Goal: Task Accomplishment & Management: Manage account settings

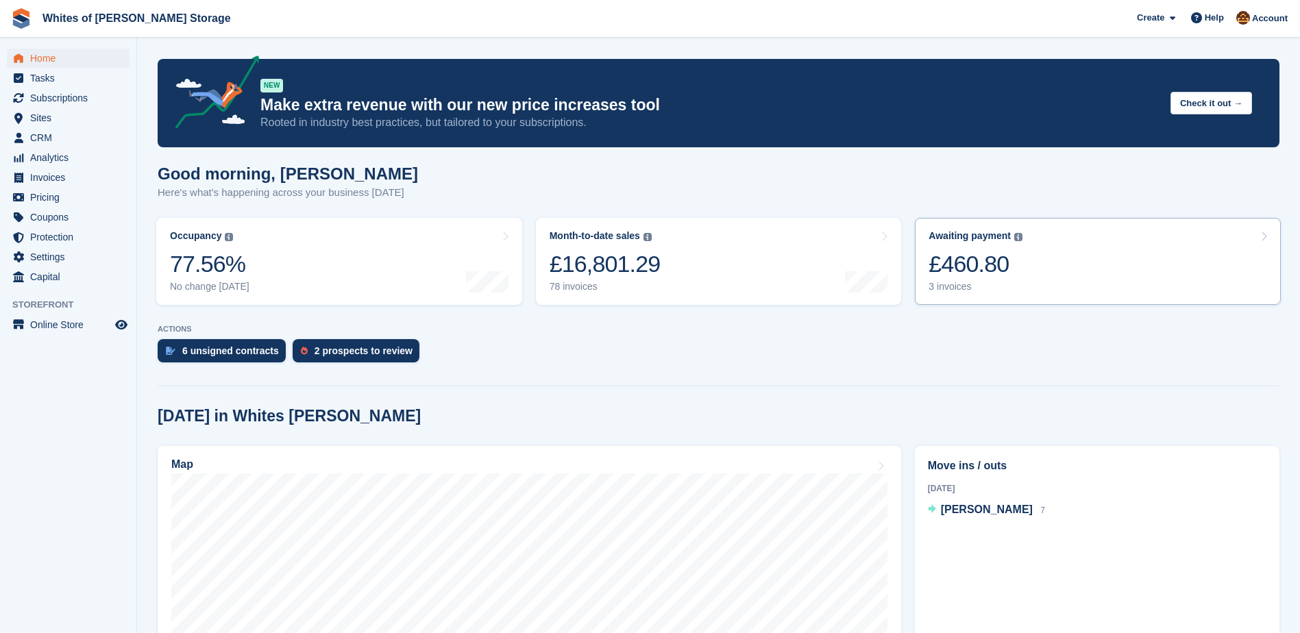
click at [984, 263] on div "£460.80" at bounding box center [975, 264] width 94 height 28
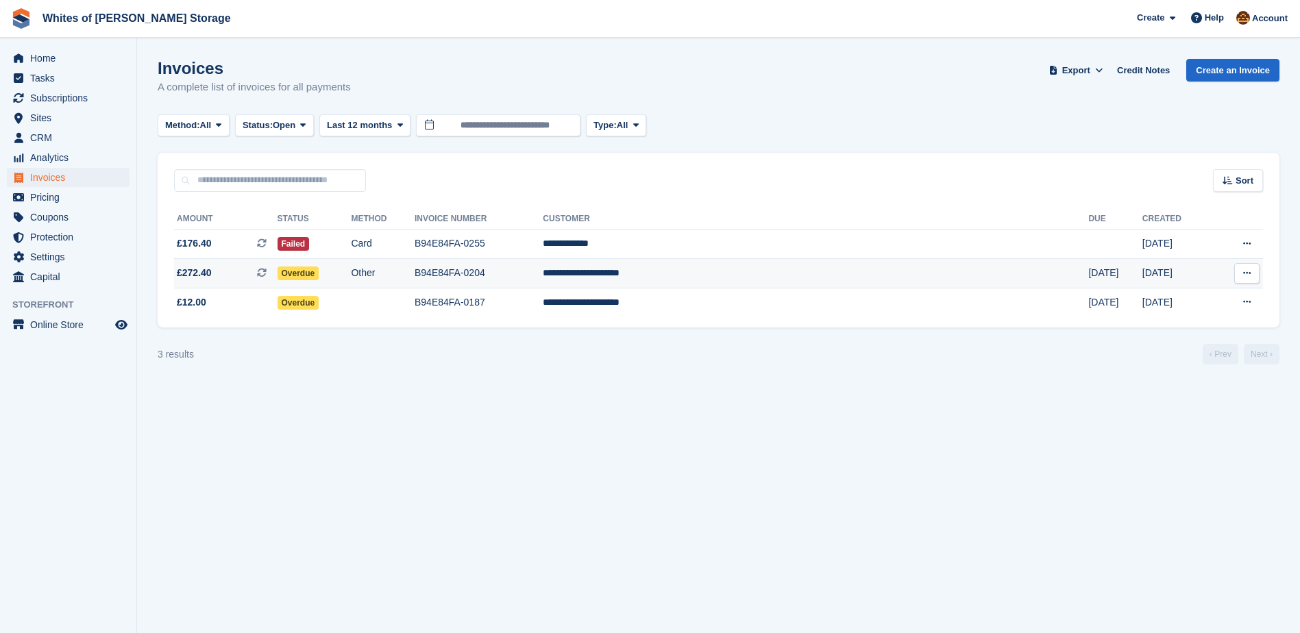
click at [543, 272] on td "B94E84FA-0204" at bounding box center [478, 273] width 128 height 29
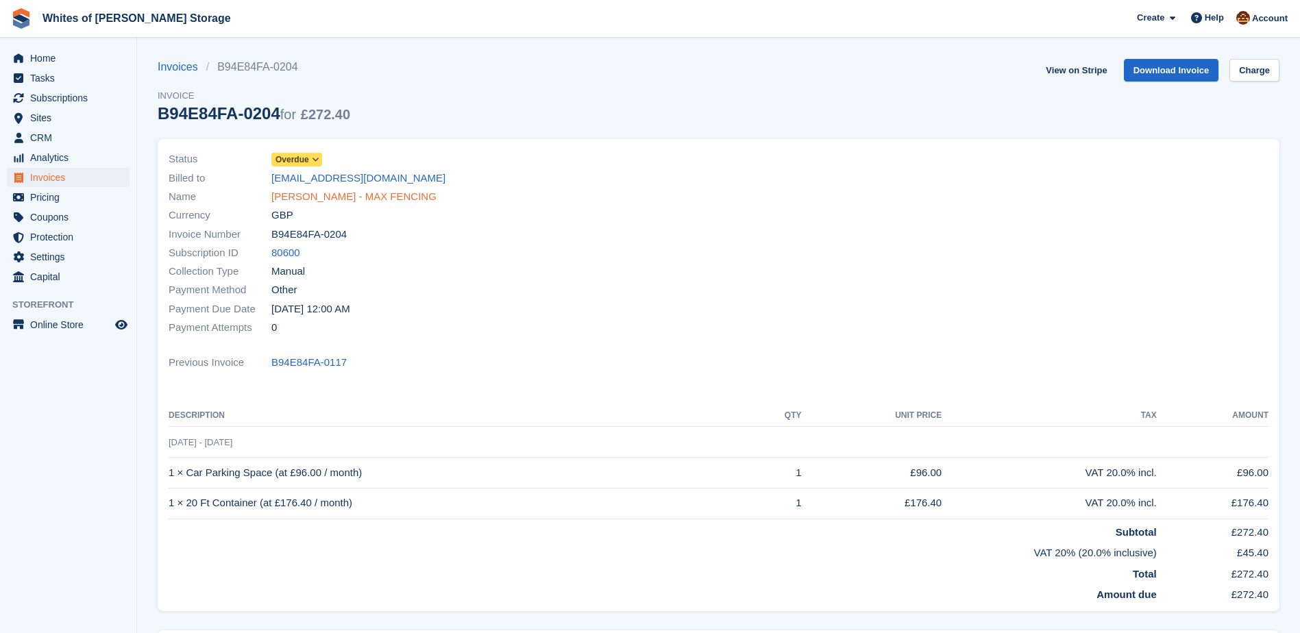
click at [378, 193] on link "[PERSON_NAME] - MAX FENCING" at bounding box center [353, 197] width 165 height 16
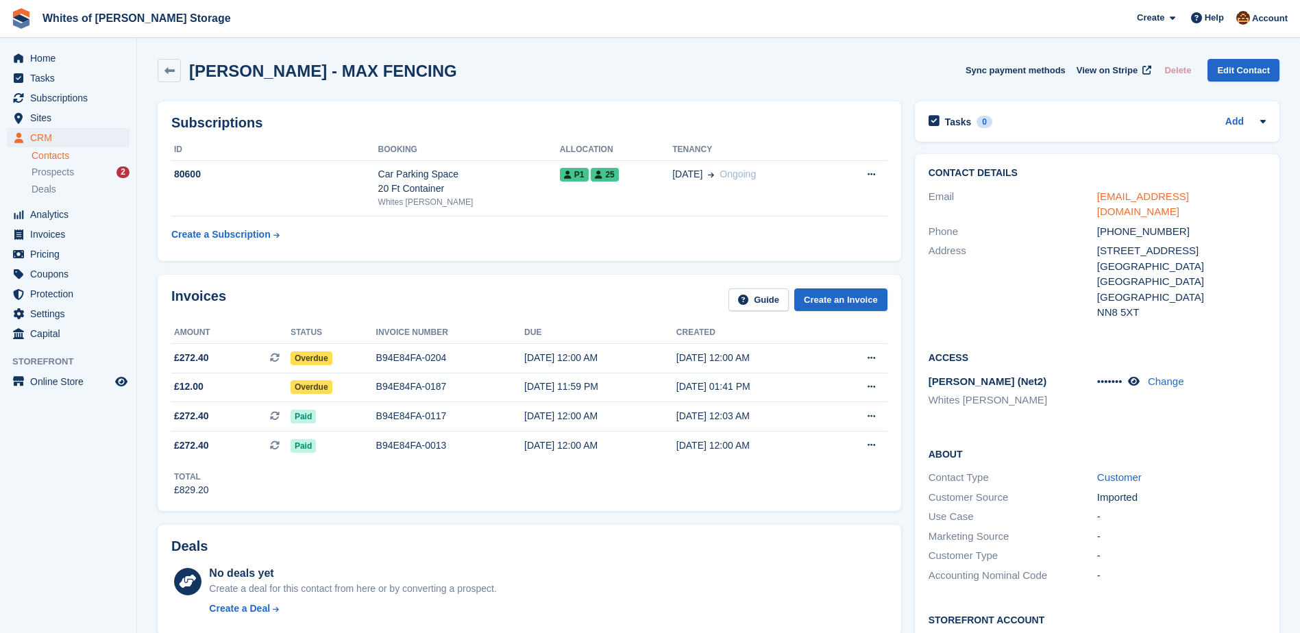
click at [1166, 197] on link "[EMAIL_ADDRESS][DOMAIN_NAME]" at bounding box center [1143, 203] width 92 height 27
click at [721, 115] on h2 "Subscriptions" at bounding box center [529, 123] width 716 height 16
click at [1261, 65] on link "Edit Contact" at bounding box center [1243, 70] width 72 height 23
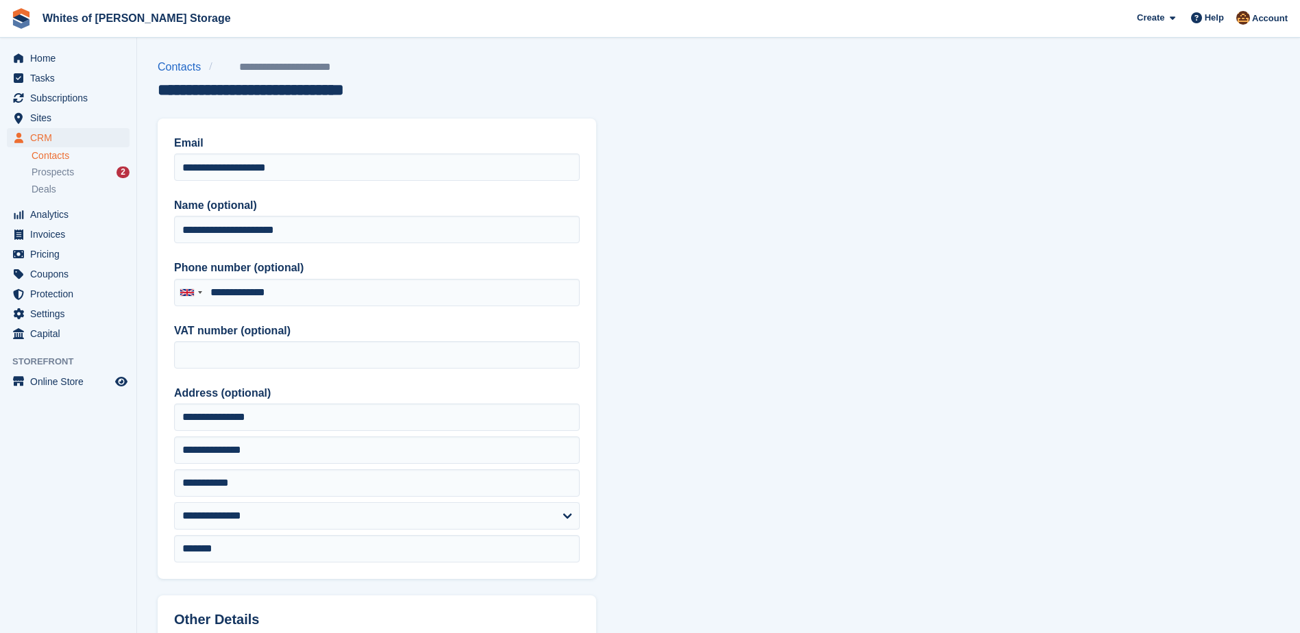
type input "**********"
click at [996, 45] on section "**********" at bounding box center [718, 583] width 1163 height 1167
click at [41, 60] on span "Home" at bounding box center [71, 58] width 82 height 19
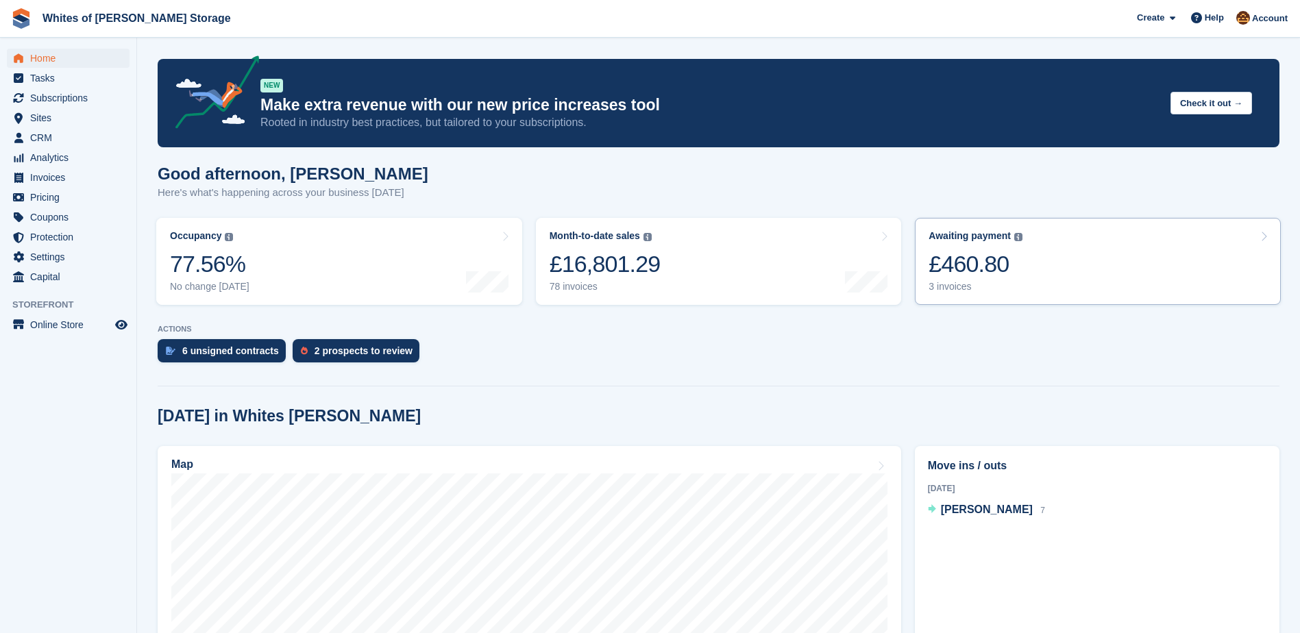
click at [1040, 272] on link "Awaiting payment The total outstanding balance on all open invoices. £460.80 3 …" at bounding box center [1098, 261] width 366 height 87
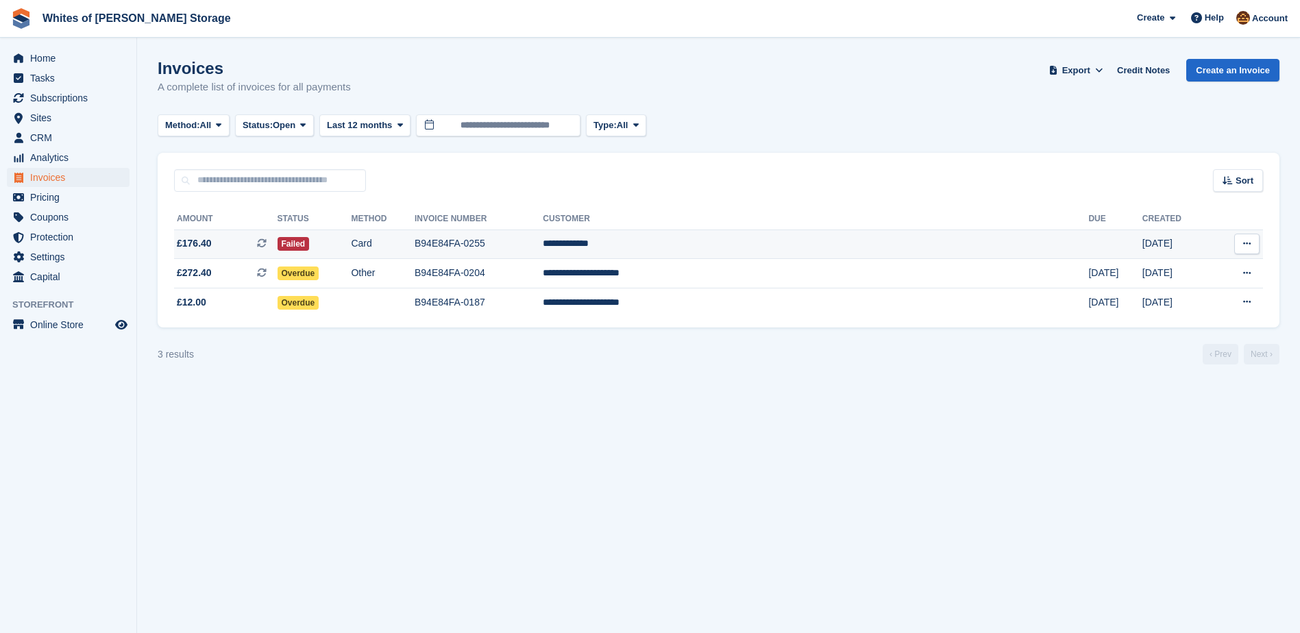
click at [540, 249] on td "B94E84FA-0255" at bounding box center [478, 243] width 128 height 29
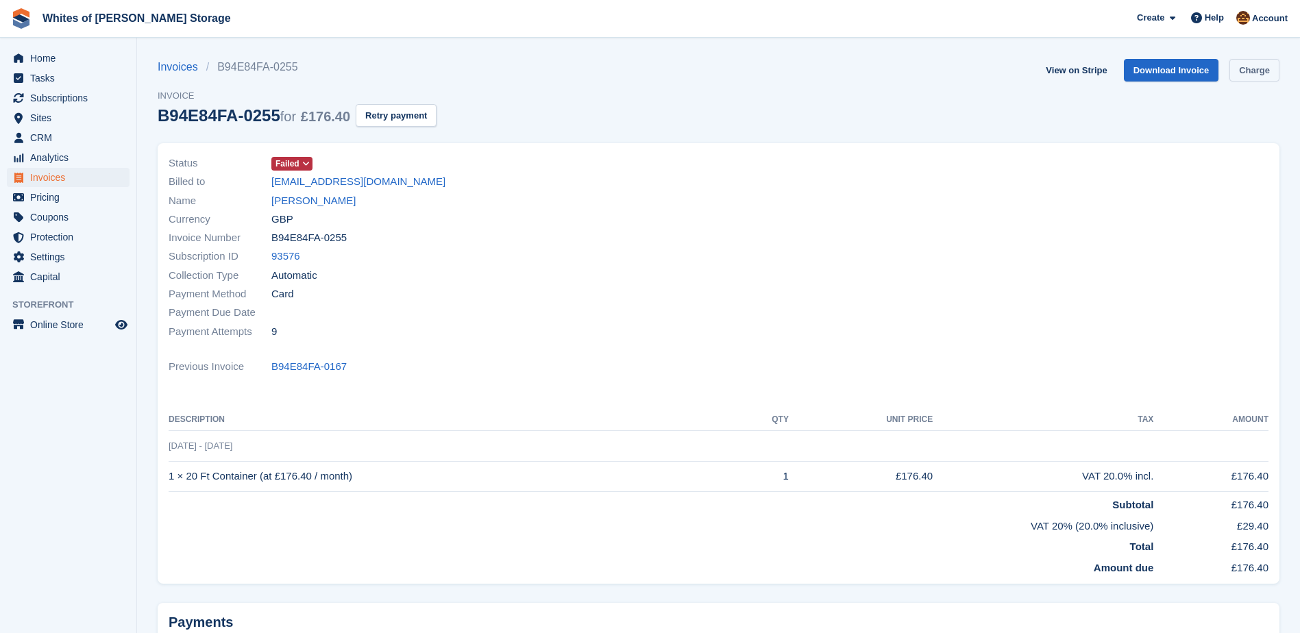
click at [1252, 64] on link "Charge" at bounding box center [1254, 70] width 50 height 23
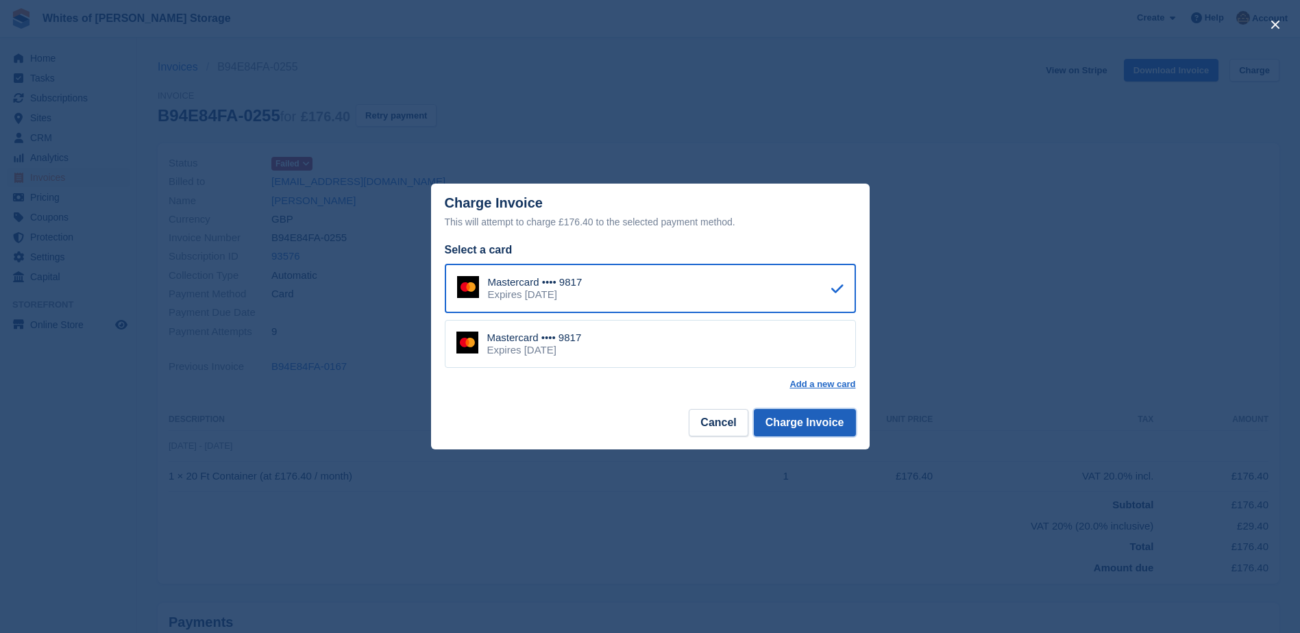
click at [819, 425] on button "Charge Invoice" at bounding box center [805, 422] width 102 height 27
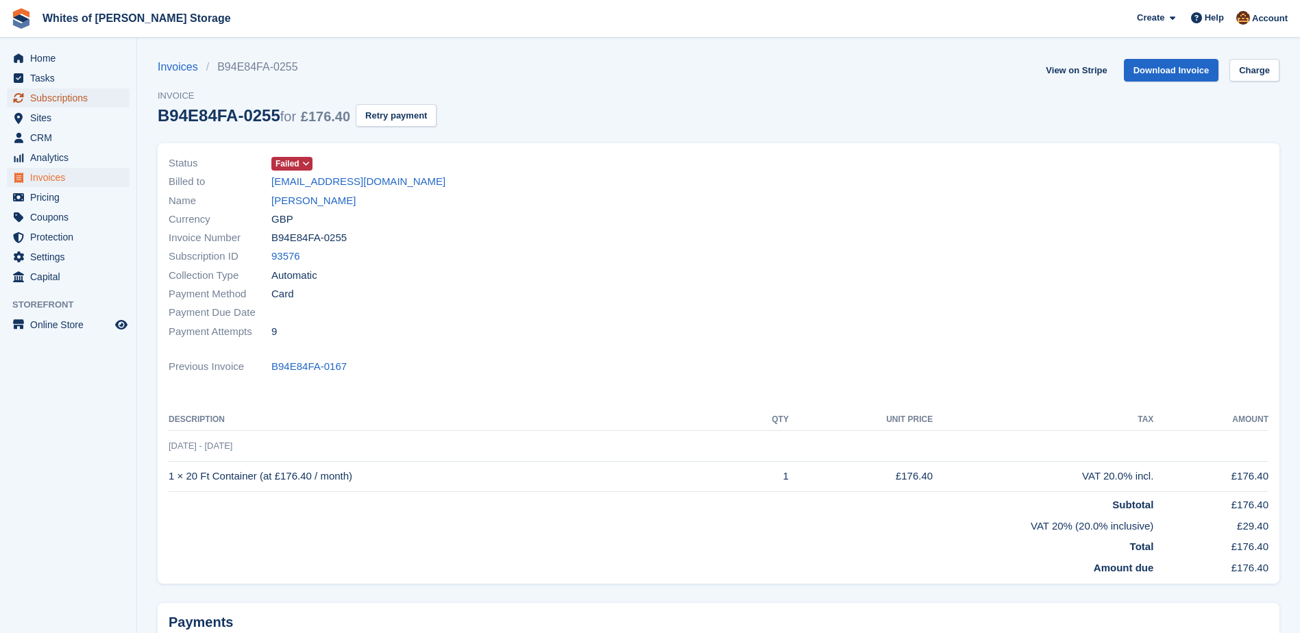
click at [70, 99] on span "Subscriptions" at bounding box center [71, 97] width 82 height 19
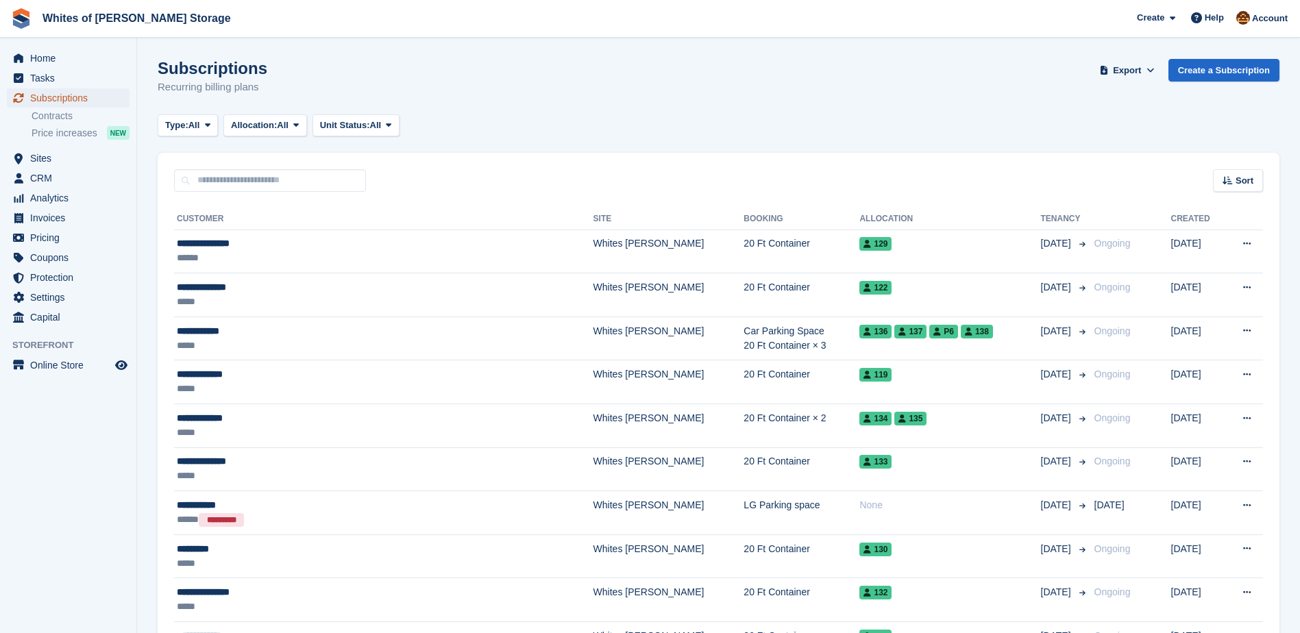
click at [42, 98] on span "Subscriptions" at bounding box center [71, 97] width 82 height 19
click at [272, 173] on input "text" at bounding box center [270, 180] width 192 height 23
type input "***"
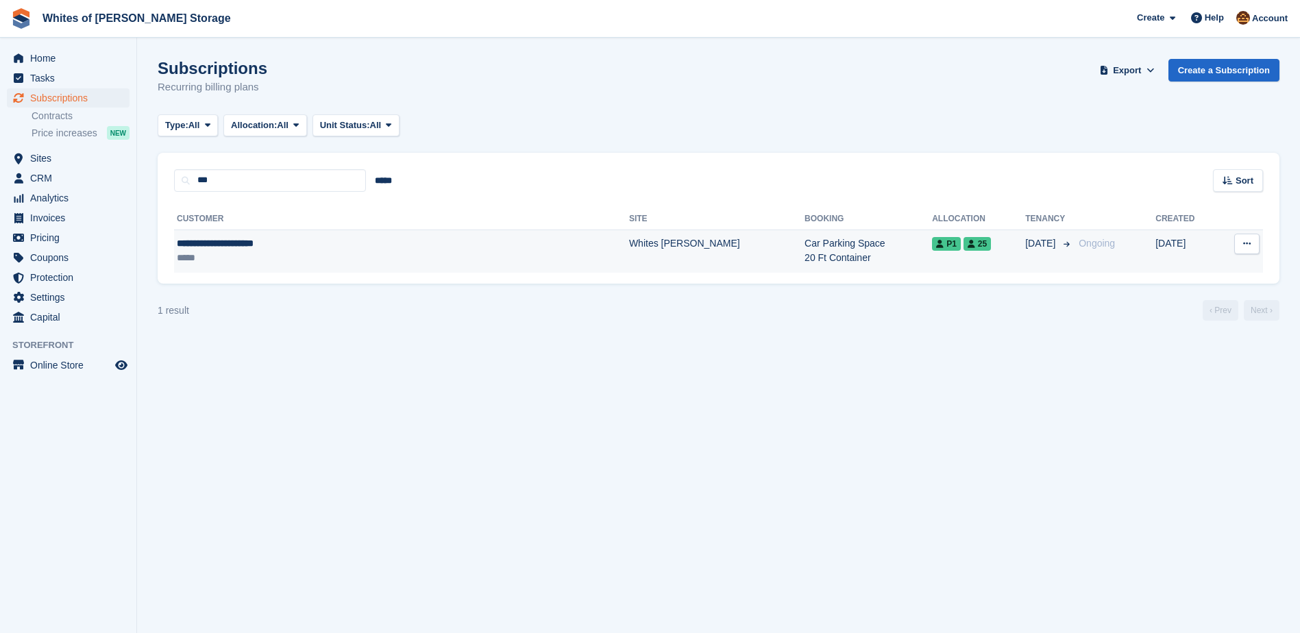
click at [249, 248] on div "**********" at bounding box center [319, 243] width 284 height 14
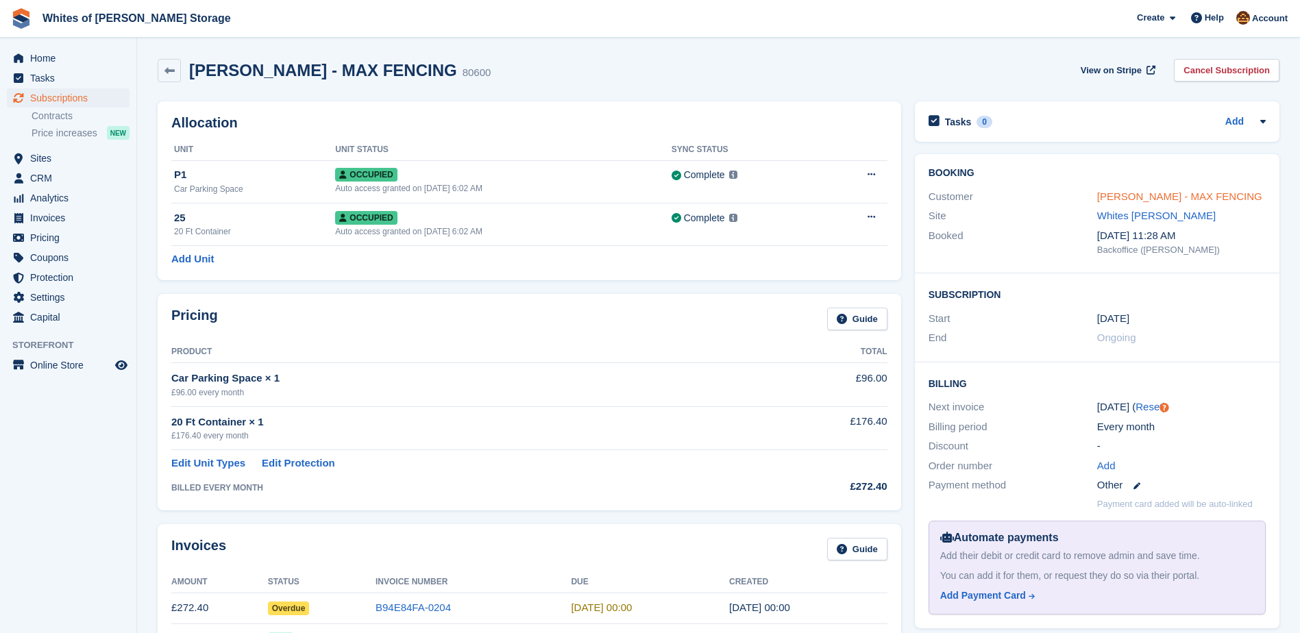
click at [1172, 192] on link "[PERSON_NAME] - MAX FENCING" at bounding box center [1179, 196] width 165 height 12
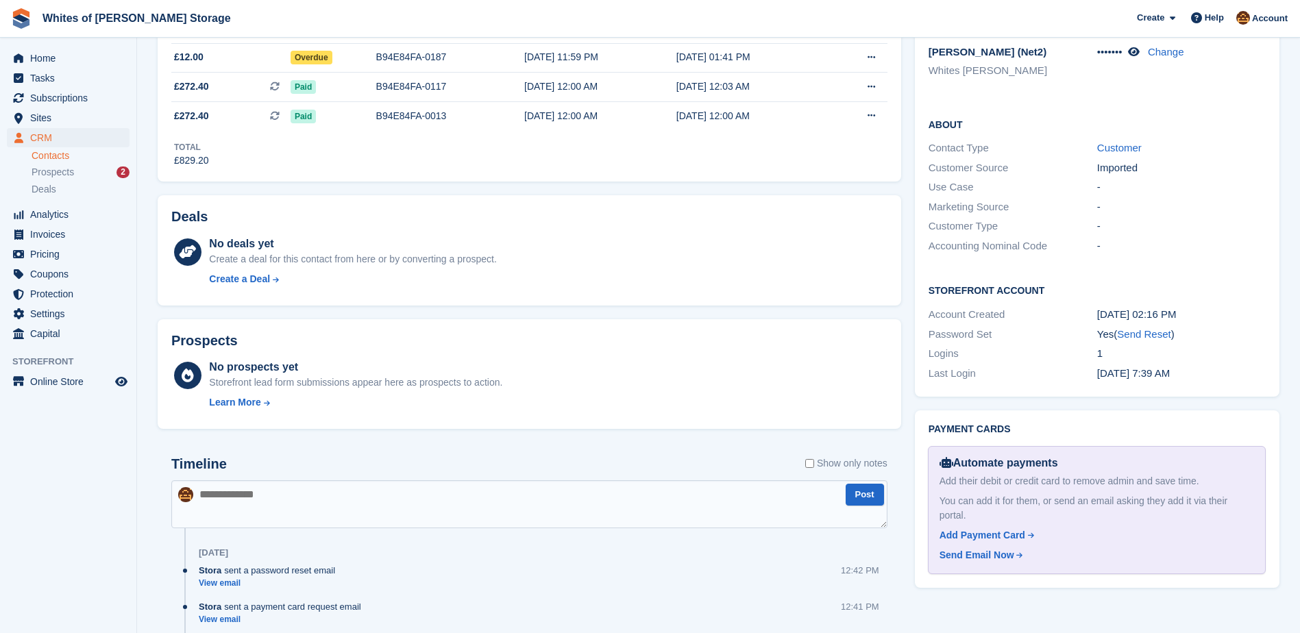
scroll to position [411, 0]
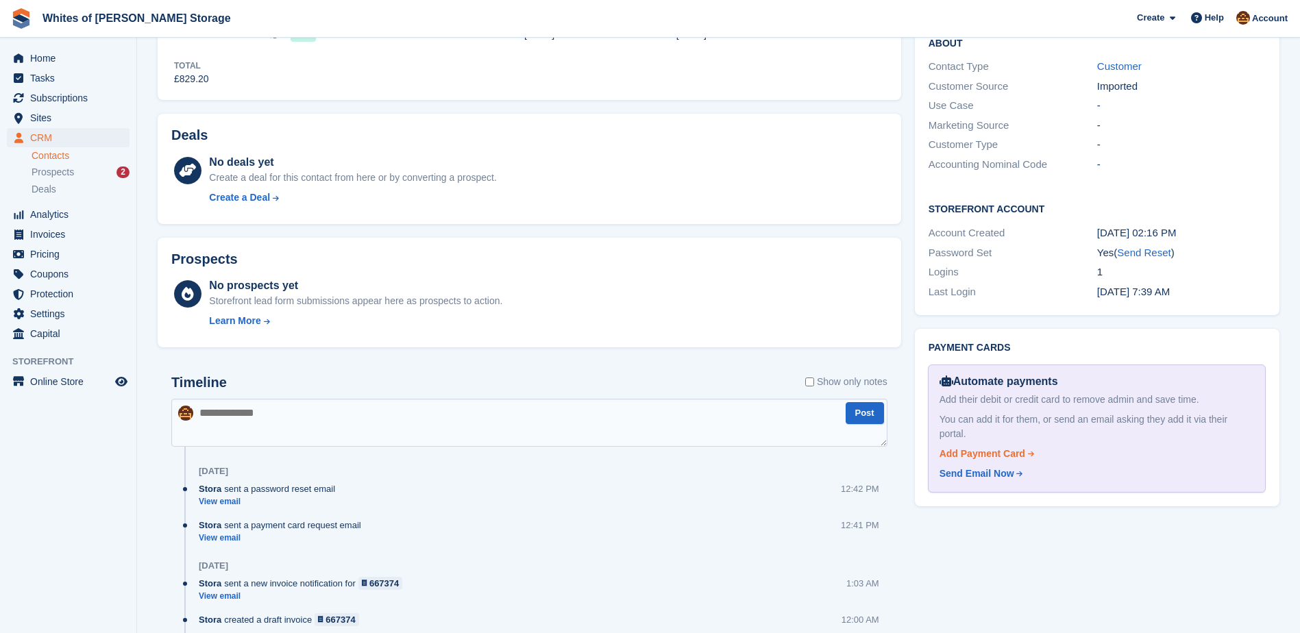
click at [988, 447] on div "Add Payment Card" at bounding box center [982, 454] width 86 height 14
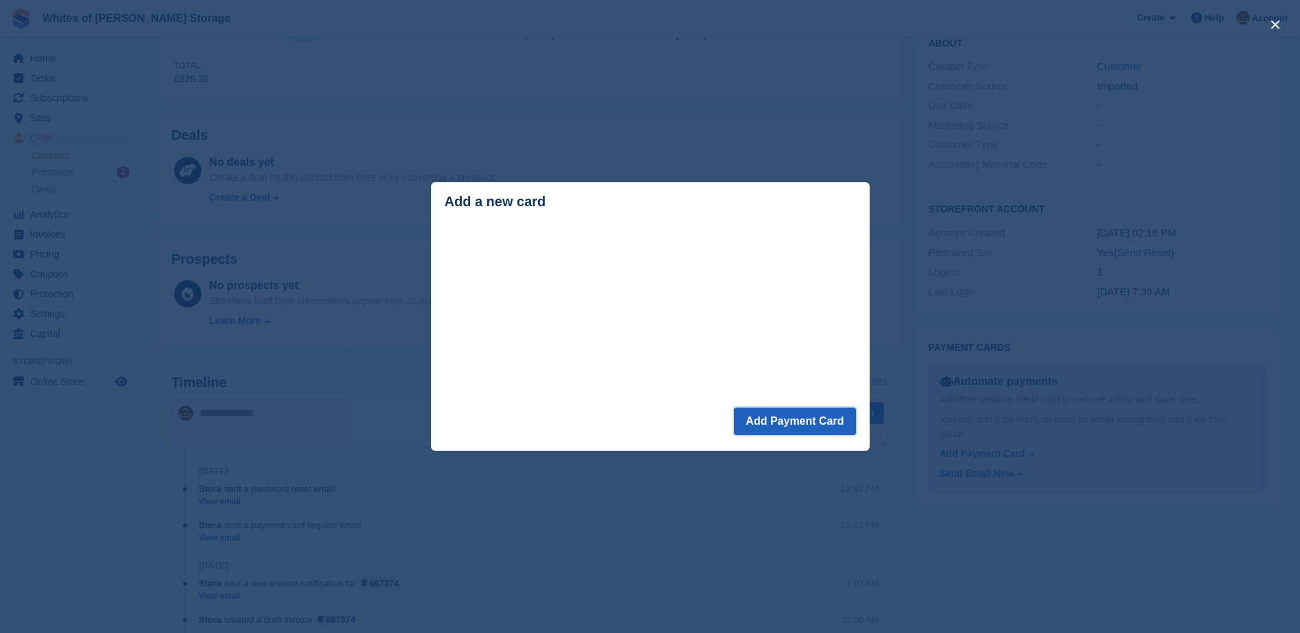
click at [823, 423] on button "Add Payment Card" at bounding box center [794, 421] width 121 height 27
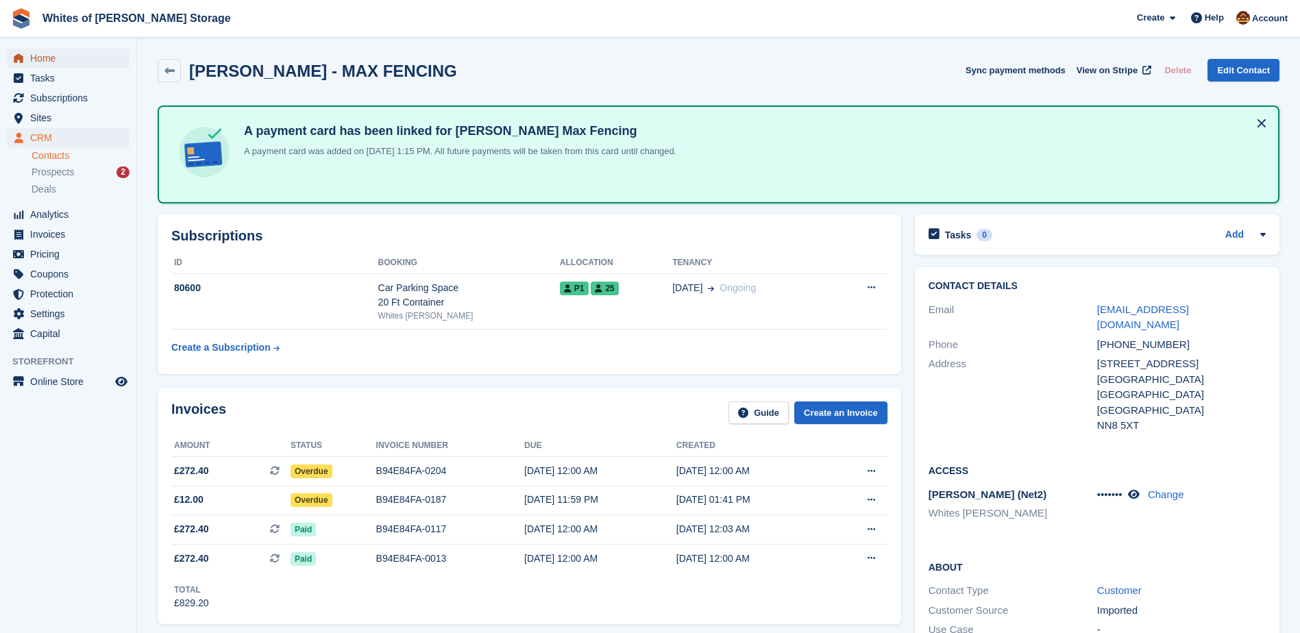
click at [44, 61] on span "Home" at bounding box center [71, 58] width 82 height 19
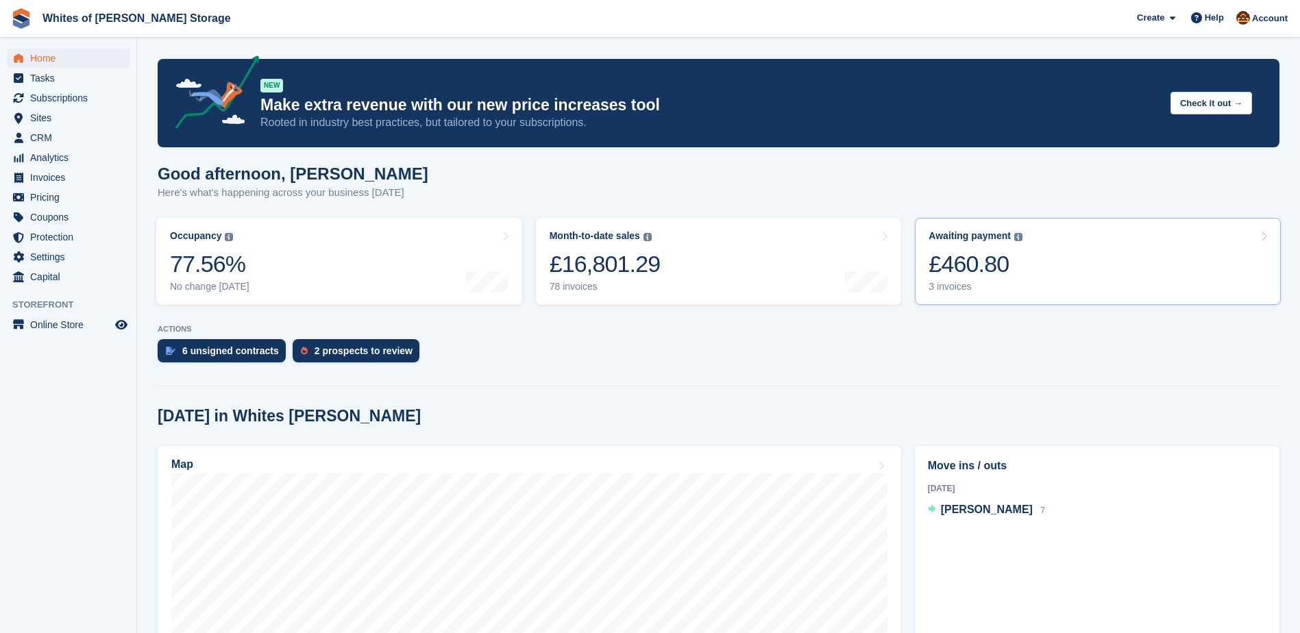
click at [1001, 251] on div "£460.80" at bounding box center [975, 264] width 94 height 28
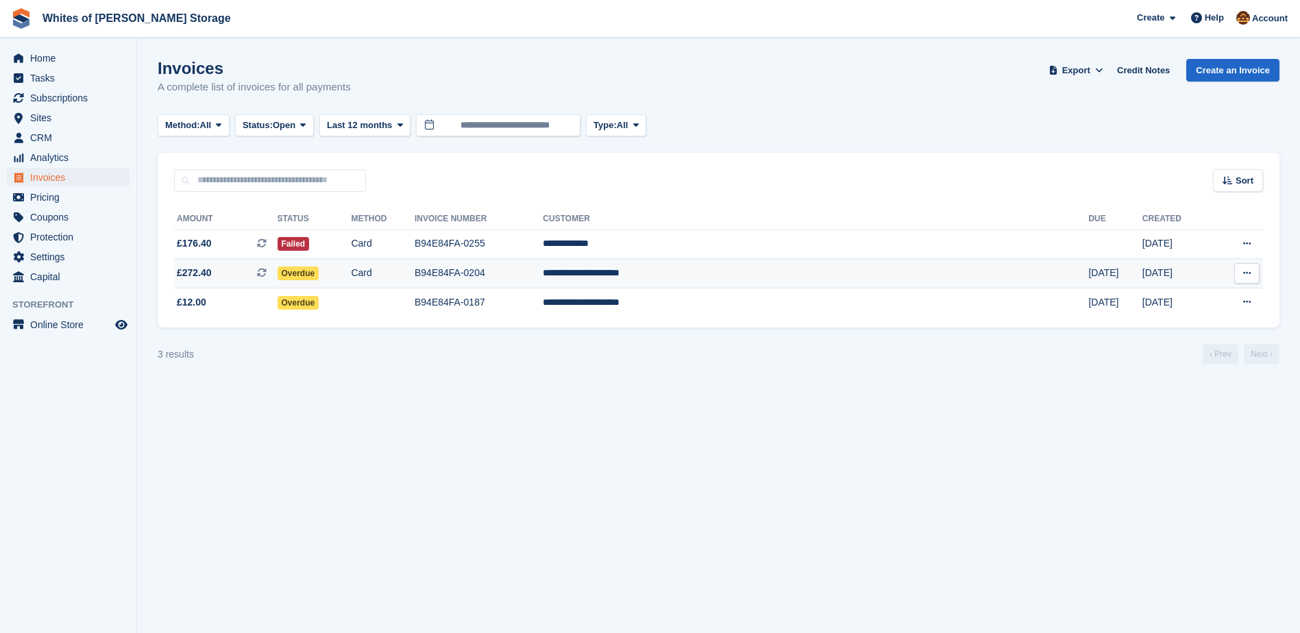
click at [414, 277] on td "Card" at bounding box center [383, 273] width 64 height 29
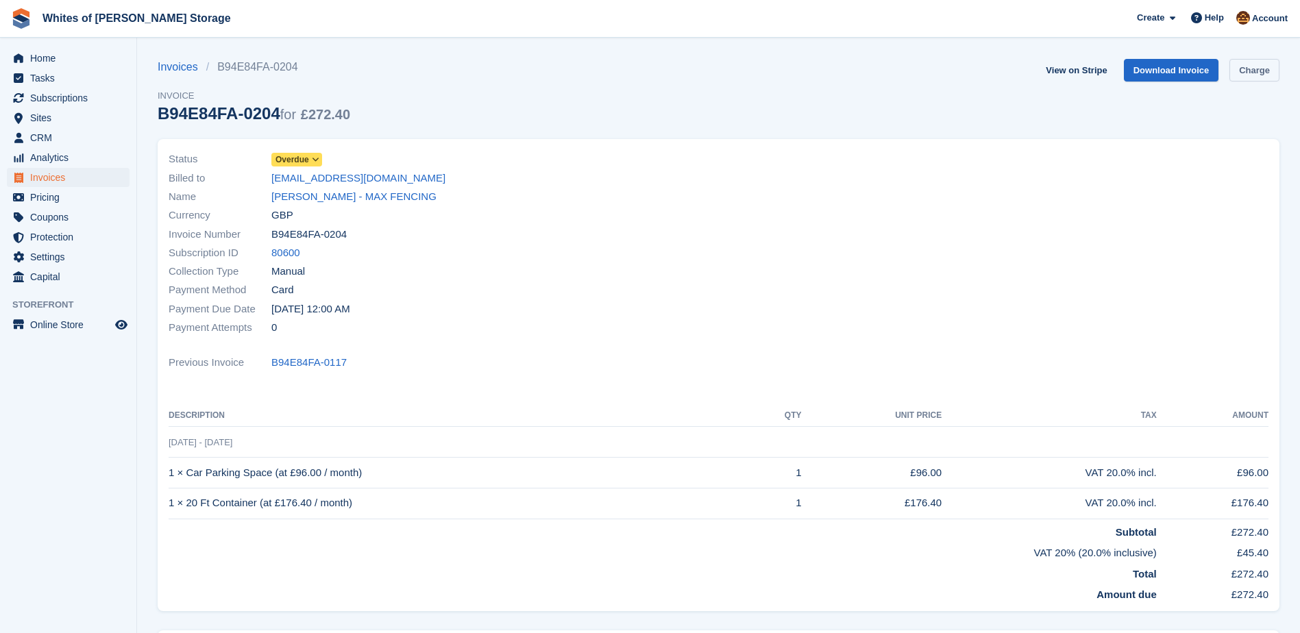
click at [1260, 72] on link "Charge" at bounding box center [1254, 70] width 50 height 23
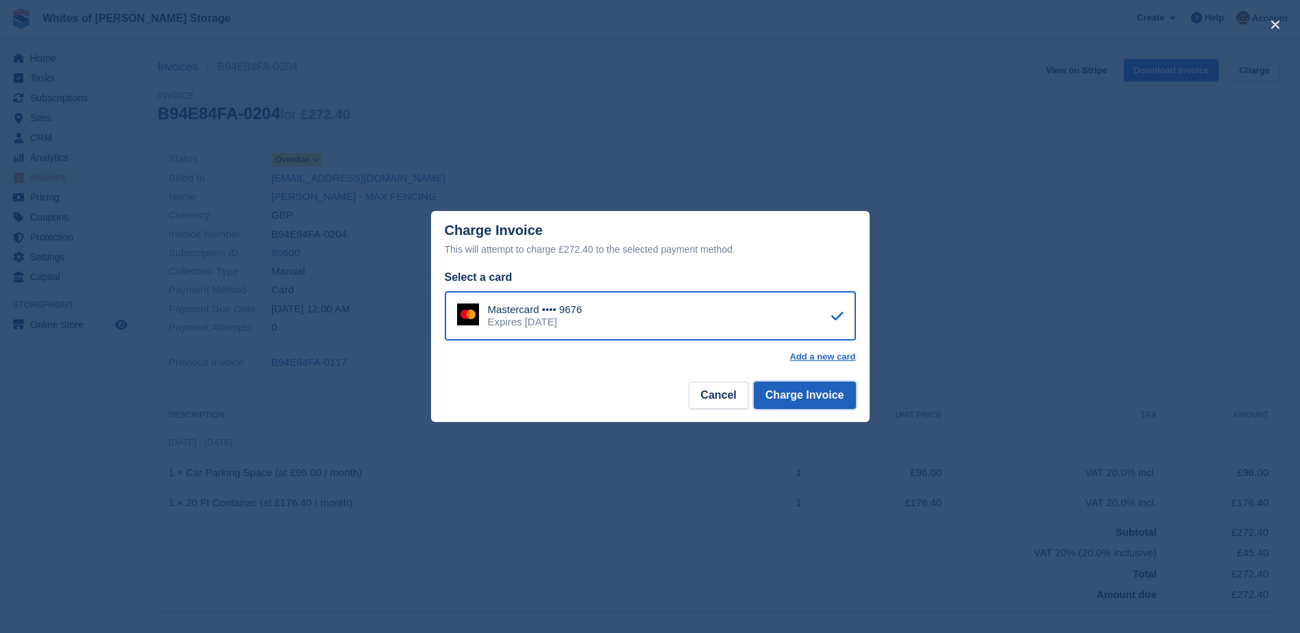
click at [819, 398] on button "Charge Invoice" at bounding box center [805, 395] width 102 height 27
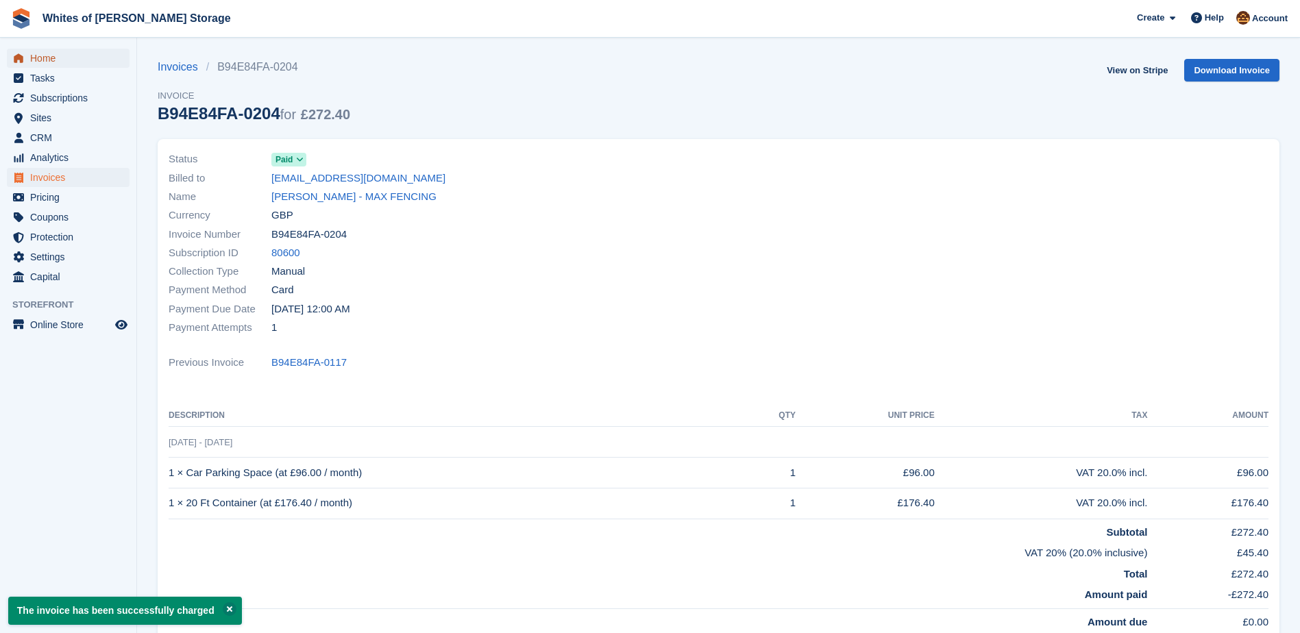
click at [45, 51] on span "Home" at bounding box center [71, 58] width 82 height 19
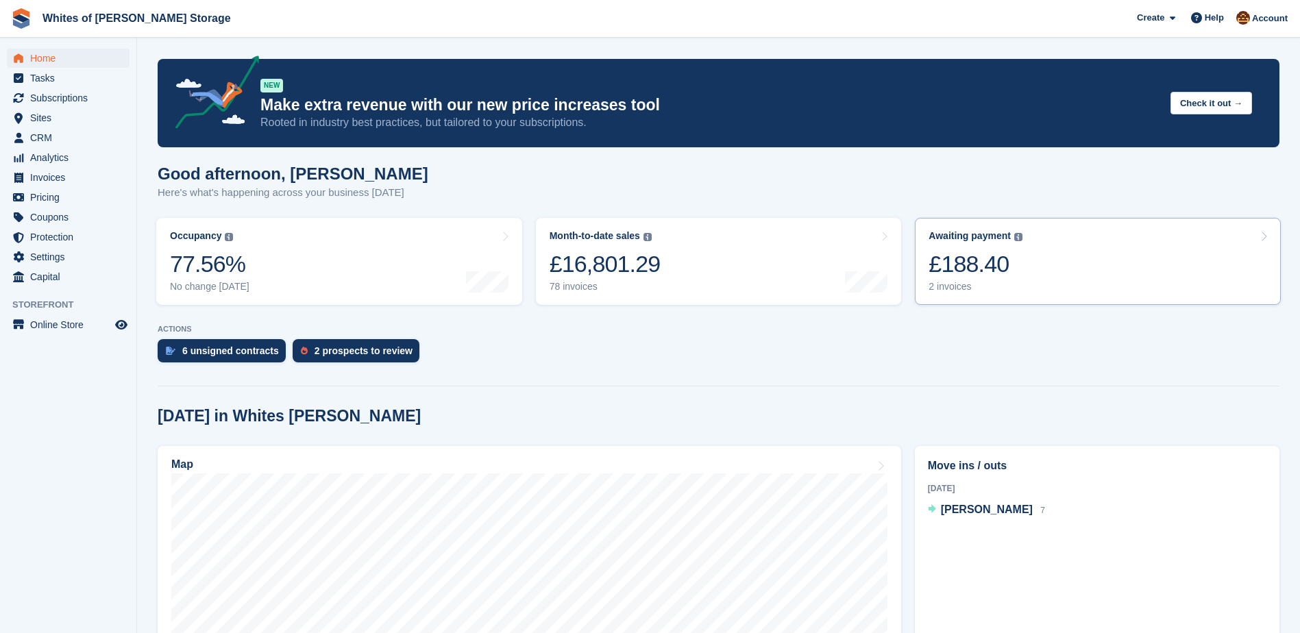
click at [991, 261] on div "£188.40" at bounding box center [975, 264] width 94 height 28
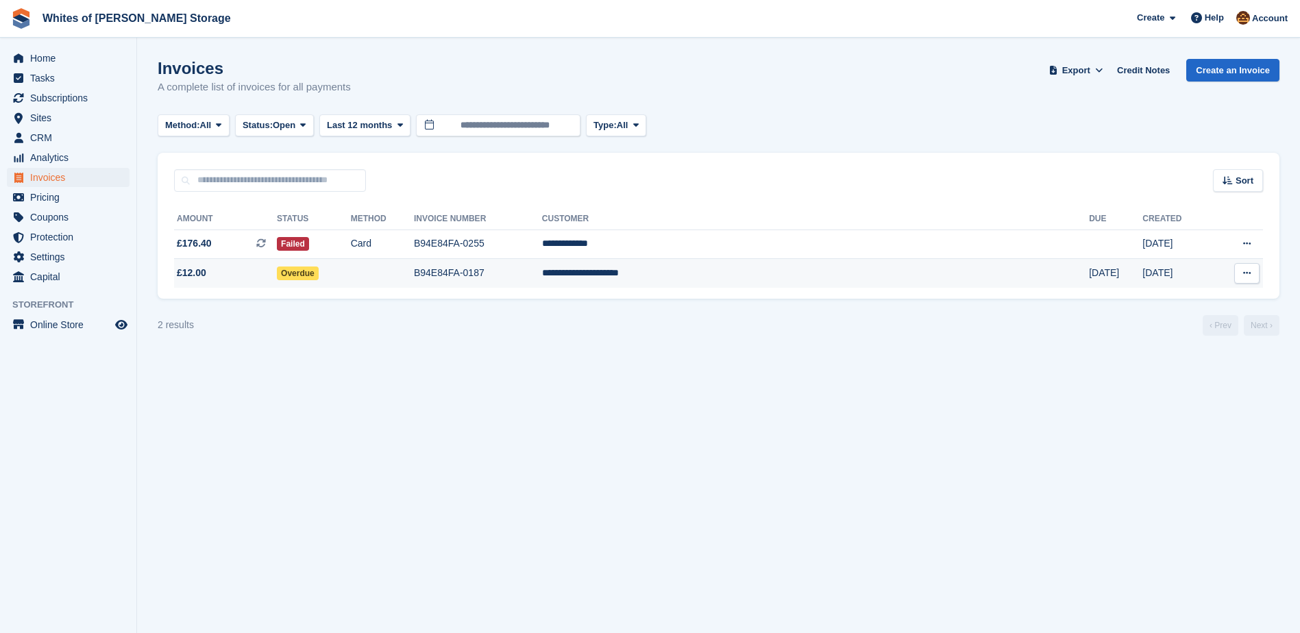
click at [414, 280] on td at bounding box center [382, 273] width 63 height 29
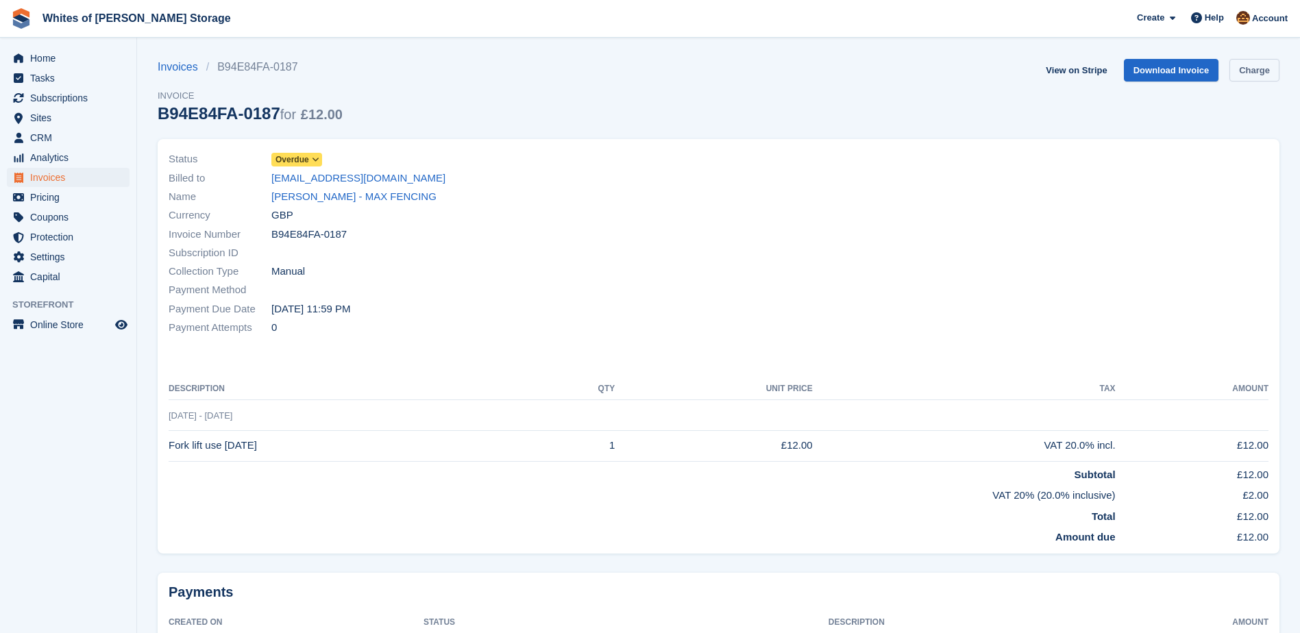
click at [1259, 66] on link "Charge" at bounding box center [1254, 70] width 50 height 23
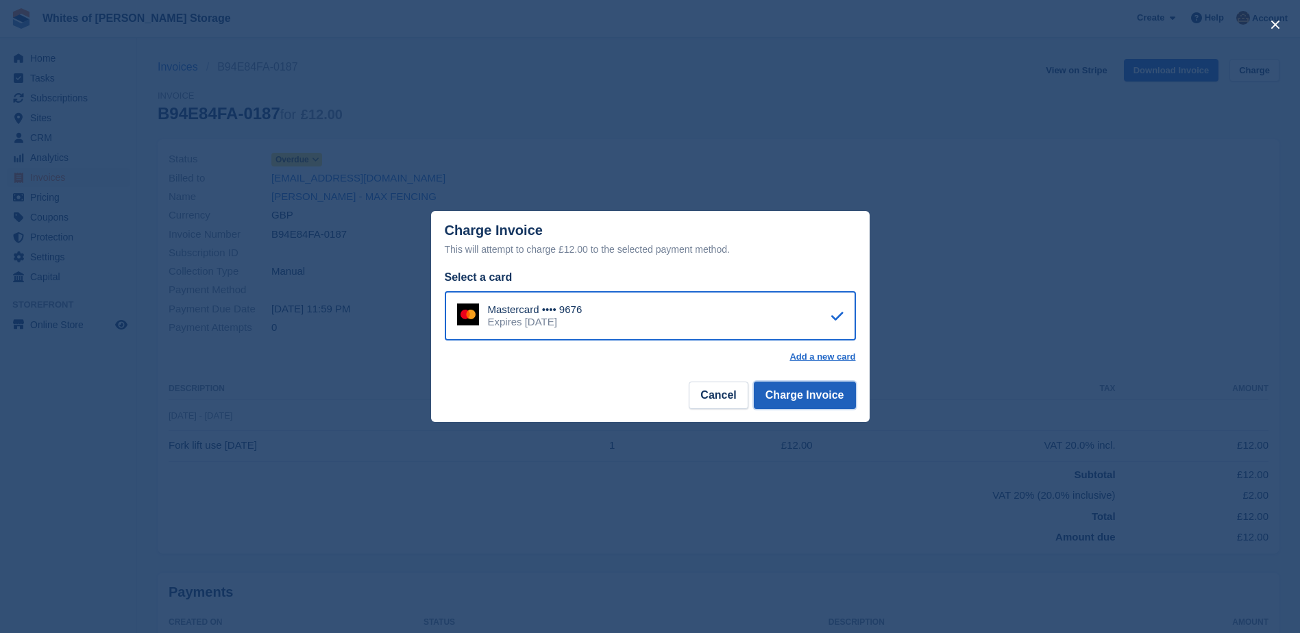
click at [819, 395] on button "Charge Invoice" at bounding box center [805, 395] width 102 height 27
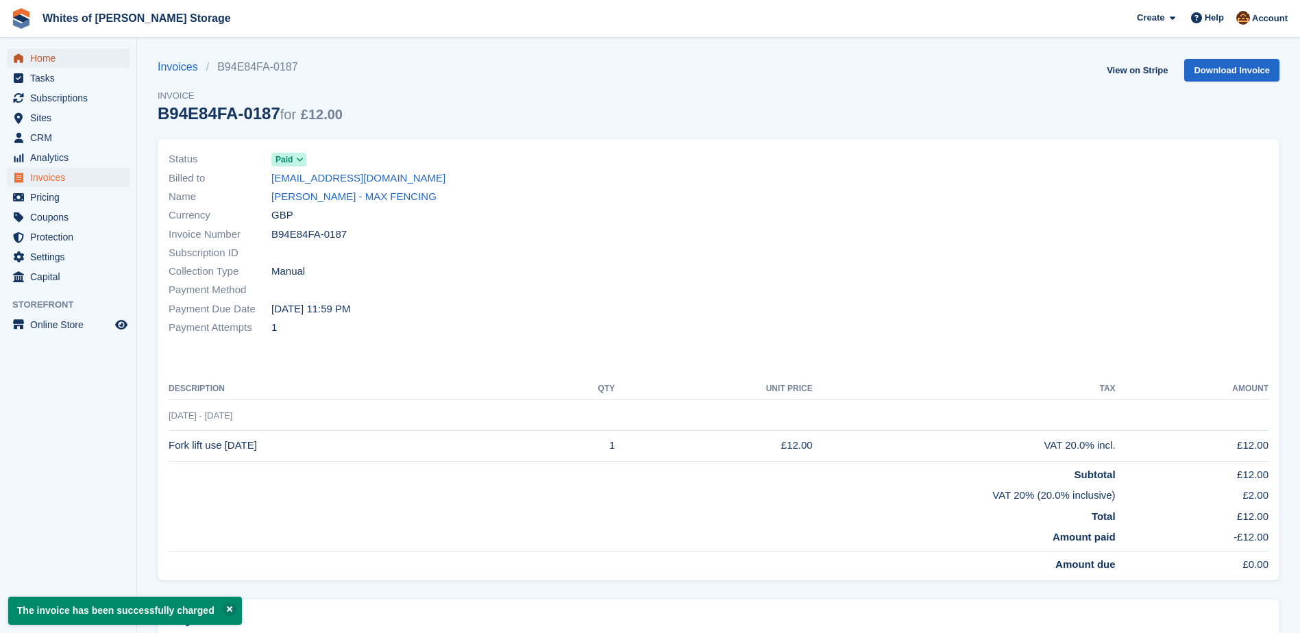
click at [39, 65] on span "Home" at bounding box center [71, 58] width 82 height 19
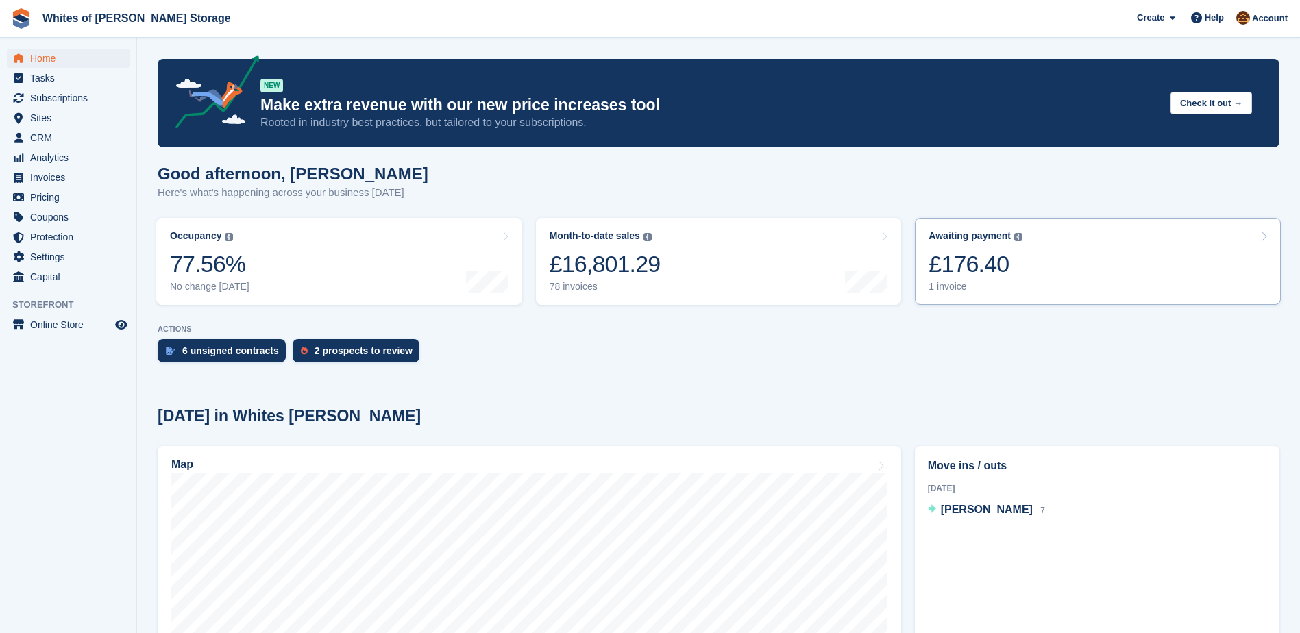
click at [1041, 263] on link "Awaiting payment The total outstanding balance on all open invoices. £176.40 1 …" at bounding box center [1098, 261] width 366 height 87
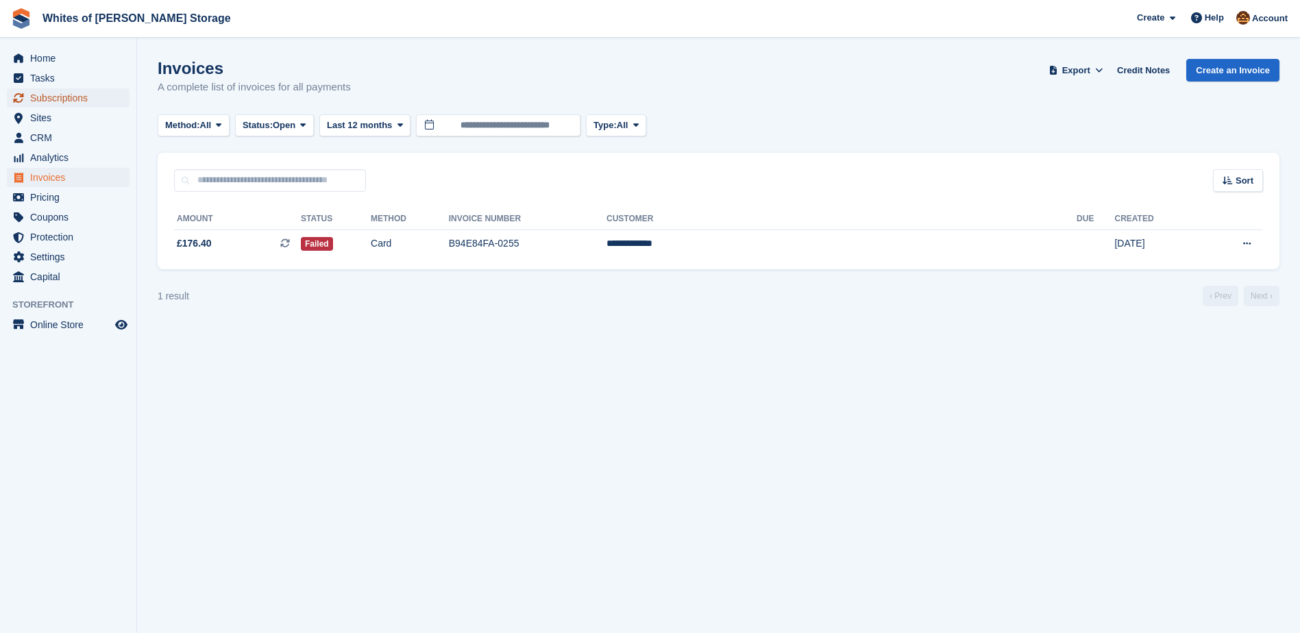
click at [53, 95] on span "Subscriptions" at bounding box center [71, 97] width 82 height 19
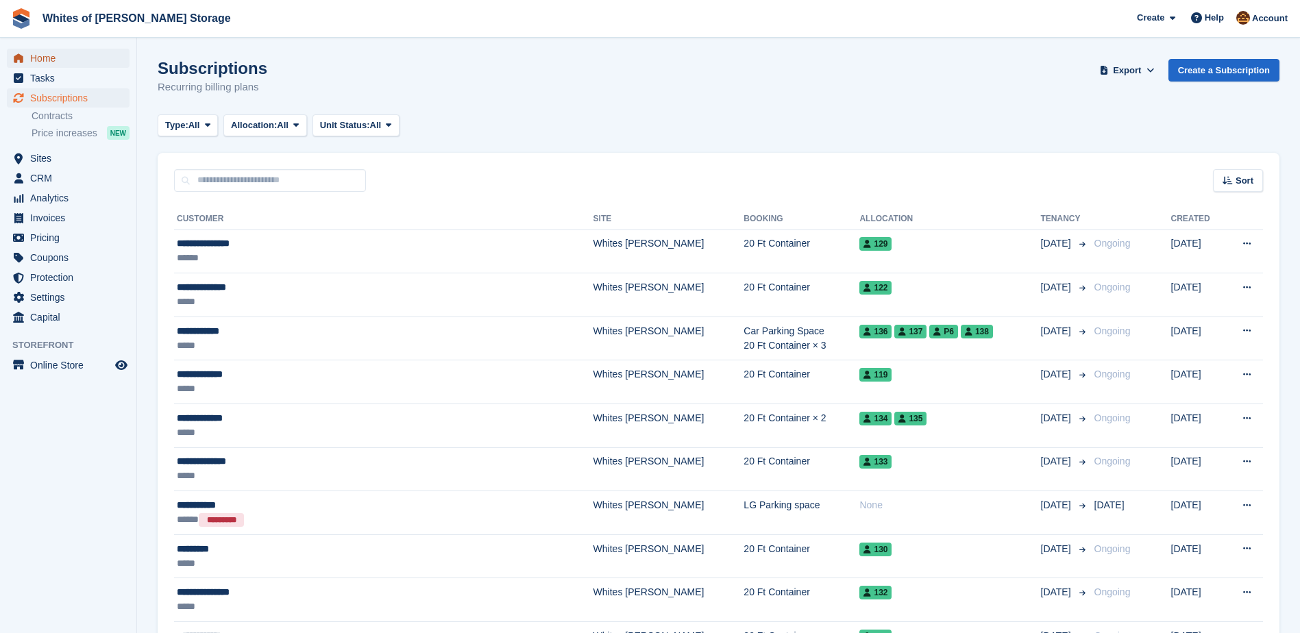
click at [42, 59] on span "Home" at bounding box center [71, 58] width 82 height 19
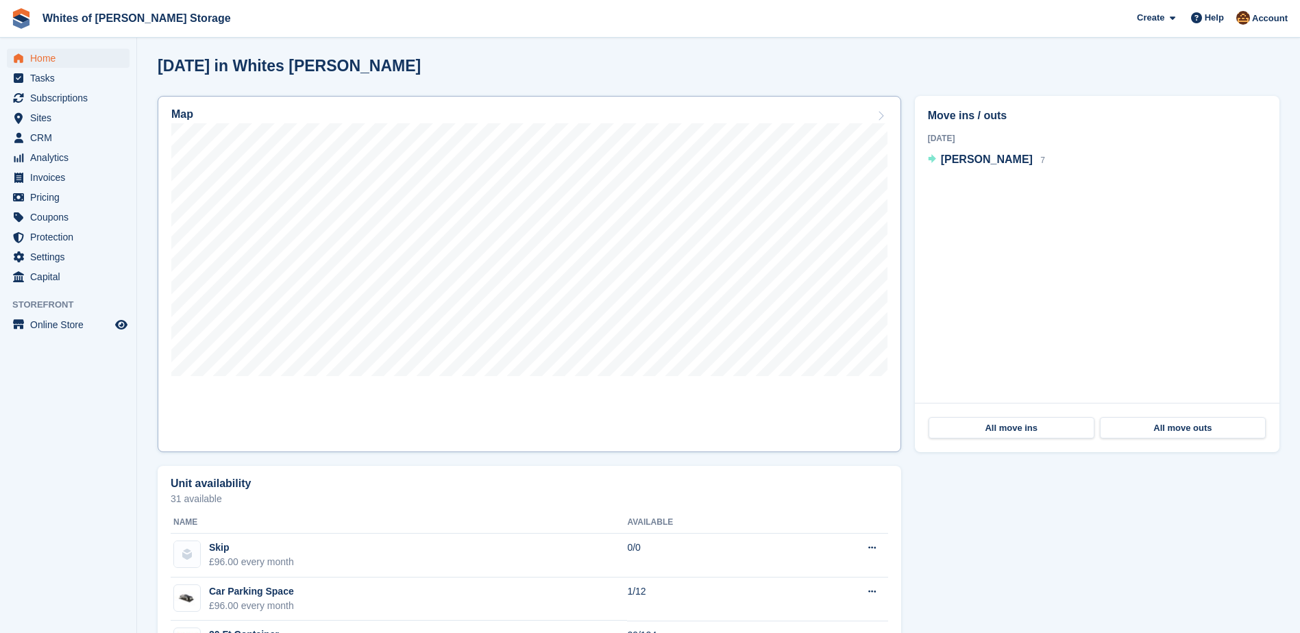
scroll to position [274, 0]
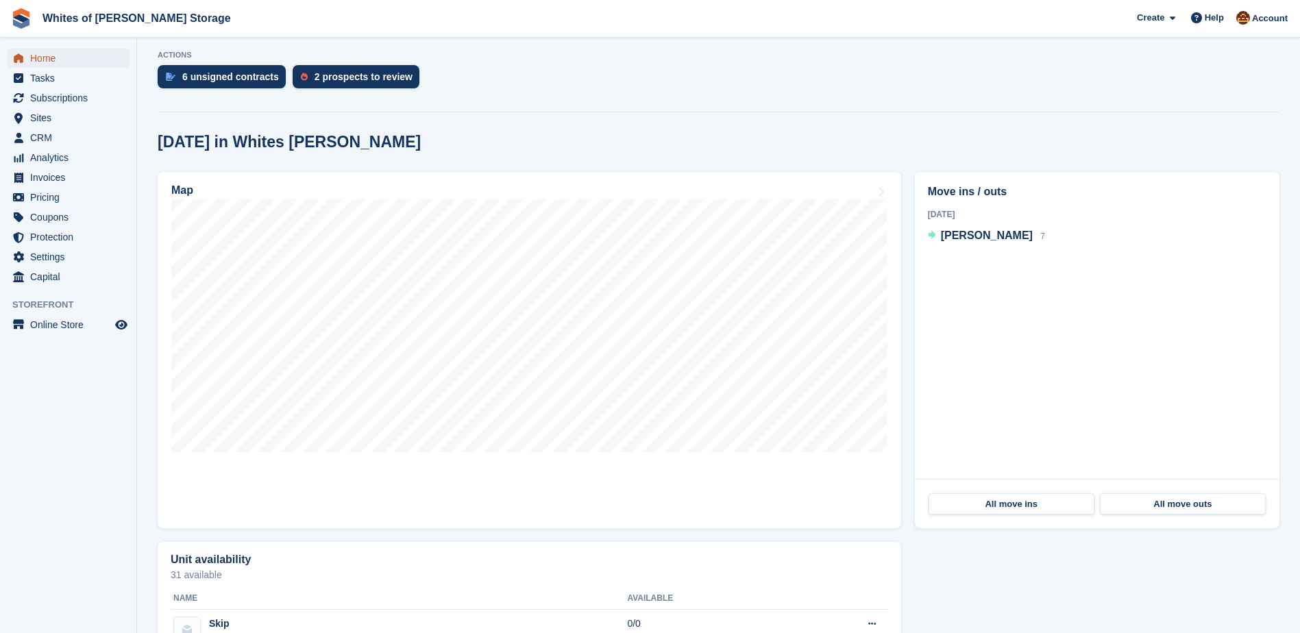
click at [63, 57] on span "Home" at bounding box center [71, 58] width 82 height 19
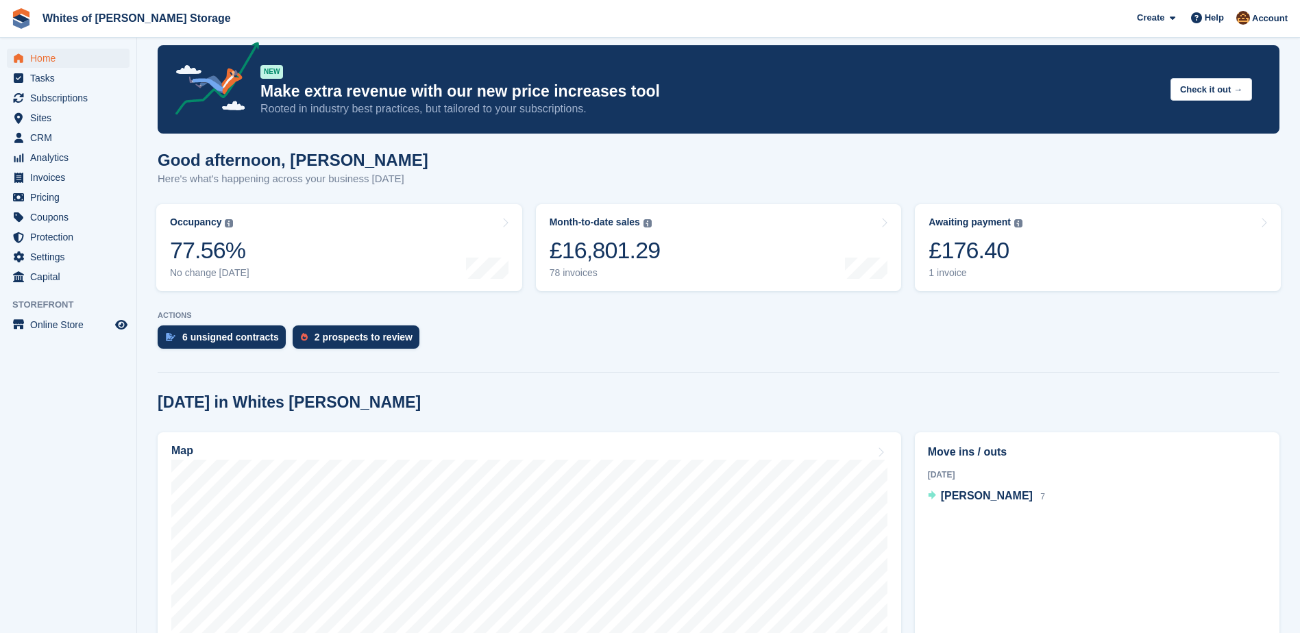
scroll to position [0, 0]
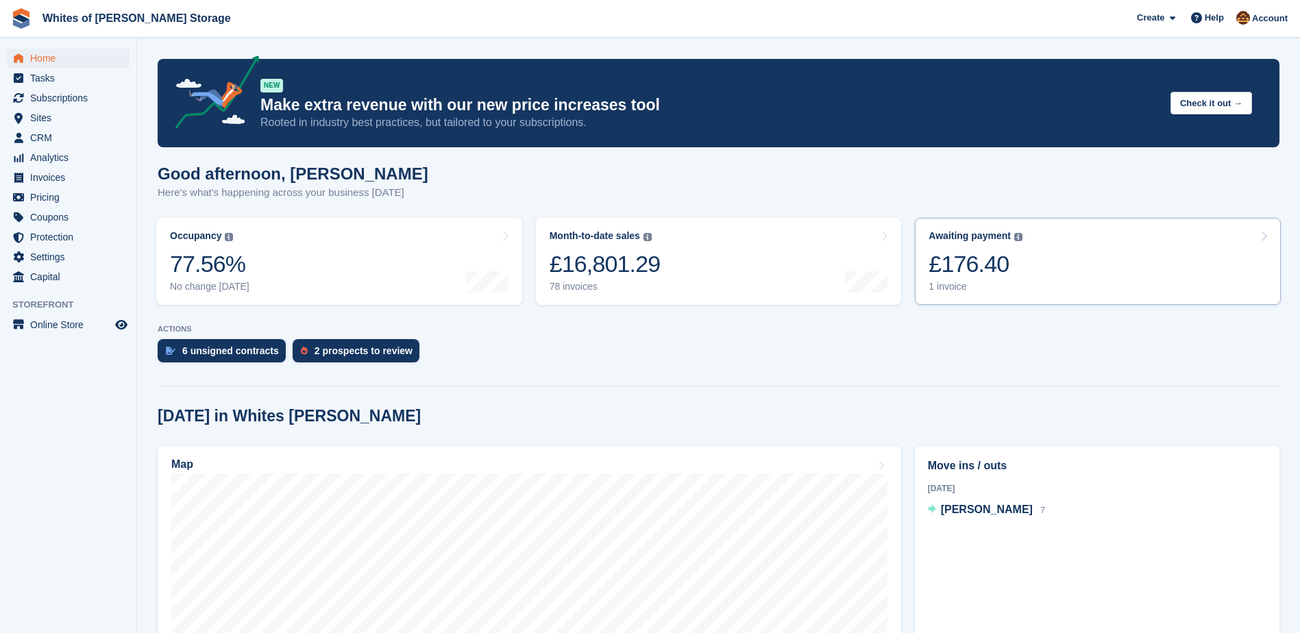
click at [1038, 260] on link "Awaiting payment The total outstanding balance on all open invoices. £176.40 1 …" at bounding box center [1098, 261] width 366 height 87
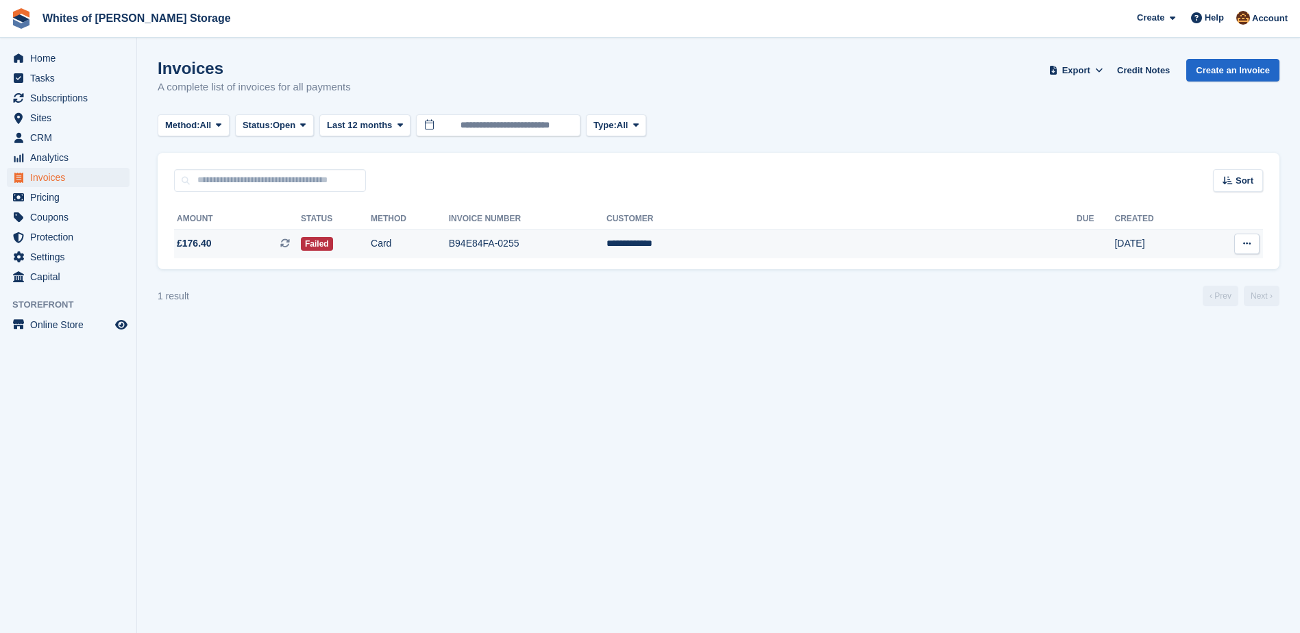
click at [243, 245] on span "£176.40 This is a recurring subscription invoice." at bounding box center [237, 243] width 127 height 14
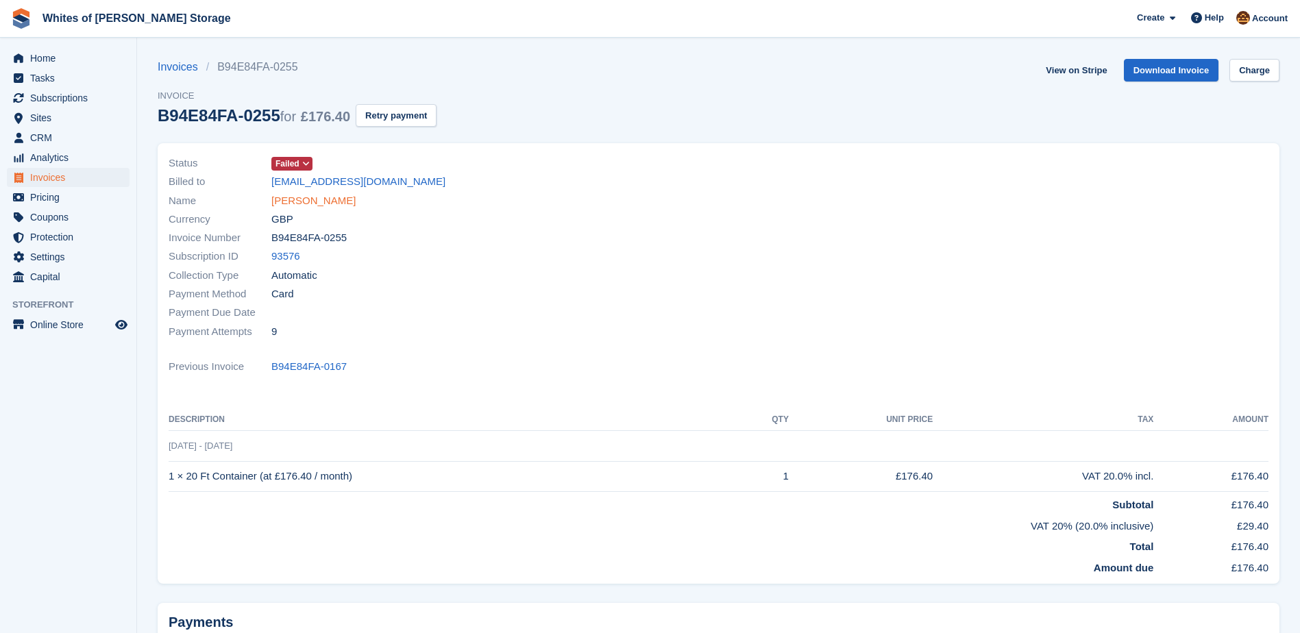
click at [326, 206] on link "Aaron Fensome" at bounding box center [313, 201] width 84 height 16
